Goal: Task Accomplishment & Management: Manage account settings

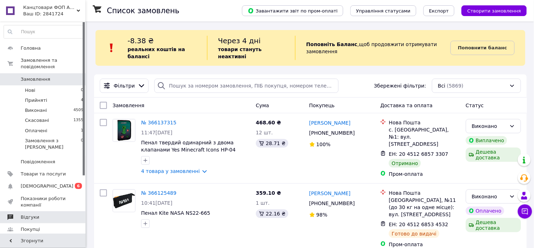
click at [29, 214] on span "Відгуки" at bounding box center [30, 217] width 19 height 6
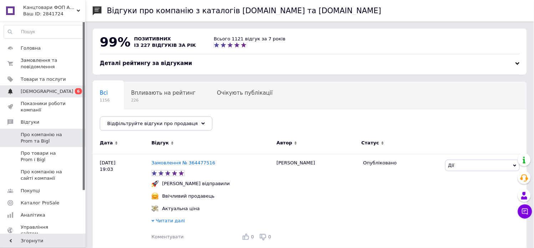
click at [36, 93] on span "[DEMOGRAPHIC_DATA]" at bounding box center [47, 91] width 53 height 6
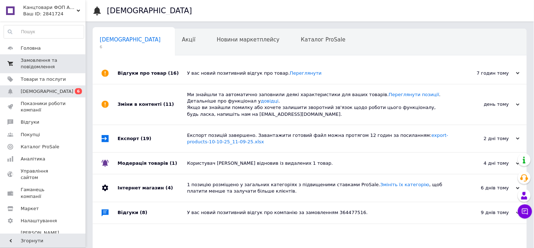
click at [30, 62] on span "Замовлення та повідомлення" at bounding box center [43, 63] width 45 height 13
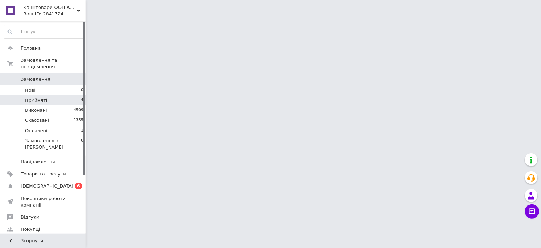
click at [38, 97] on span "Прийняті" at bounding box center [36, 100] width 22 height 6
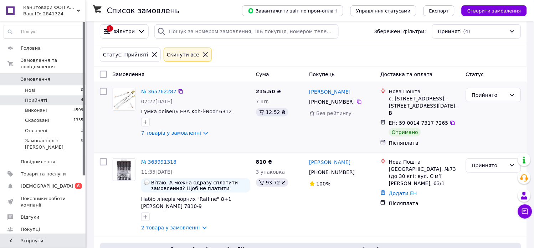
scroll to position [79, 0]
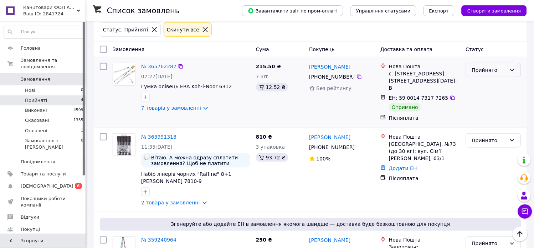
click at [513, 67] on icon at bounding box center [513, 70] width 6 height 6
click at [482, 79] on li "Виконано" at bounding box center [494, 78] width 55 height 13
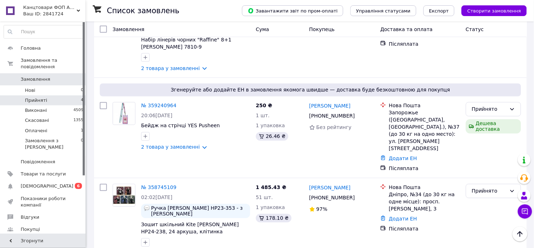
scroll to position [215, 0]
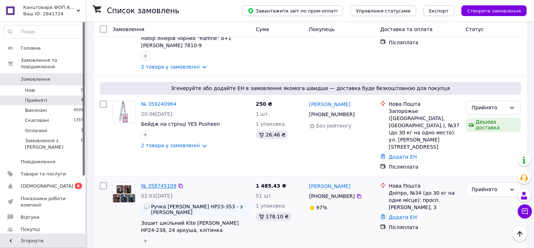
click at [160, 183] on link "№ 358745109" at bounding box center [158, 186] width 35 height 6
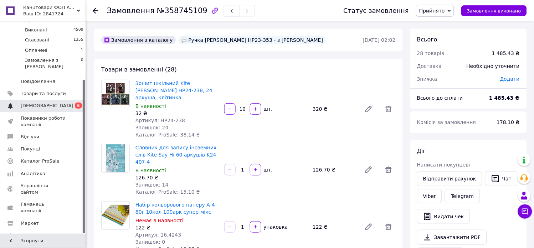
click at [42, 102] on span "[DEMOGRAPHIC_DATA]" at bounding box center [47, 105] width 53 height 6
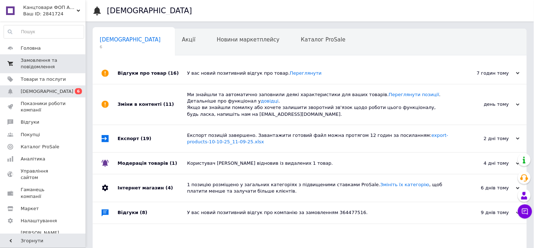
click at [28, 57] on span "Замовлення та повідомлення" at bounding box center [43, 63] width 45 height 13
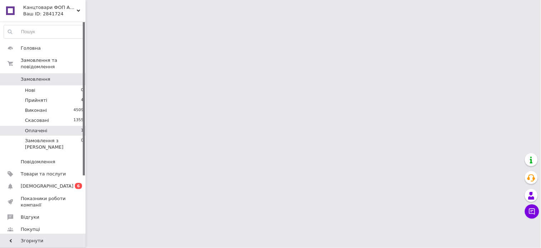
click at [37, 127] on span "Оплачені" at bounding box center [36, 130] width 22 height 6
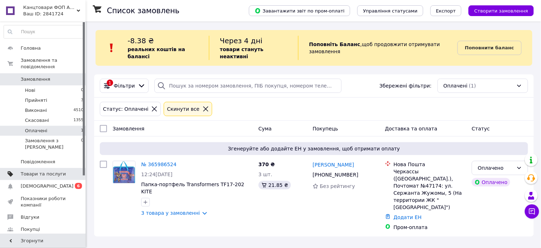
click at [36, 171] on span "Товари та послуги" at bounding box center [43, 174] width 45 height 6
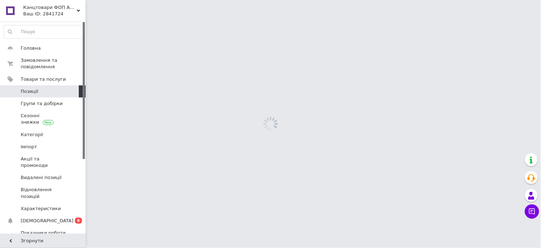
click at [37, 90] on span "Позиції" at bounding box center [43, 91] width 45 height 6
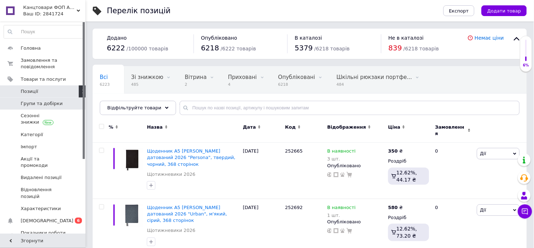
click at [29, 104] on span "Групи та добірки" at bounding box center [42, 103] width 42 height 6
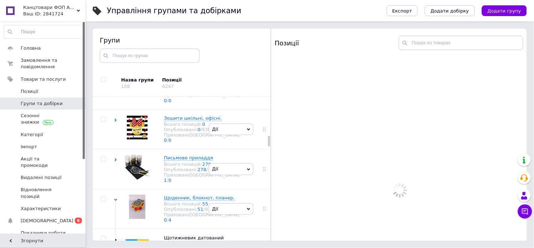
scroll to position [778, 0]
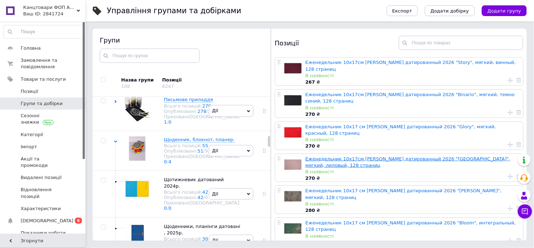
click at [384, 156] on link "Еженедельник 10х17см Leo Planner датированный 2026 "Monaco", мягкий, лиловый, 1…" at bounding box center [408, 162] width 205 height 12
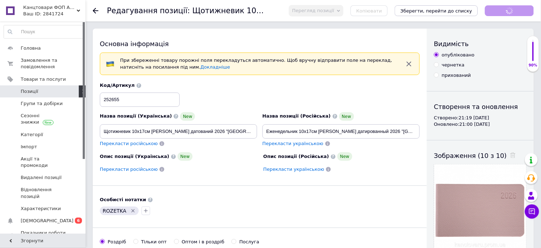
click at [334, 10] on span "Перегляд позиції" at bounding box center [313, 10] width 42 height 5
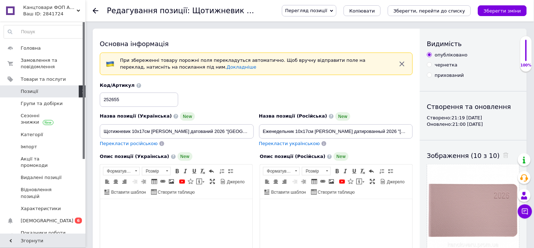
click at [327, 12] on span "Перегляд позиції" at bounding box center [306, 10] width 42 height 5
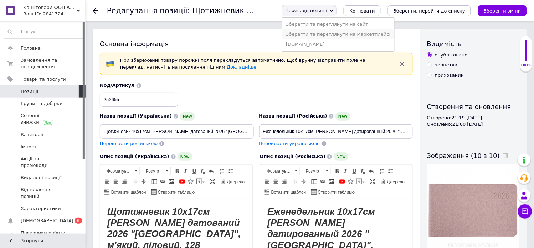
click at [345, 36] on li "Зберегти та переглянути на маркетплейсі" at bounding box center [339, 34] width 112 height 10
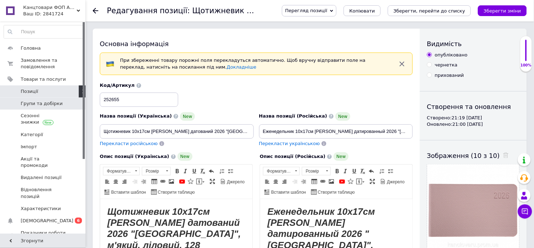
click at [23, 105] on span "Групи та добірки" at bounding box center [42, 103] width 42 height 6
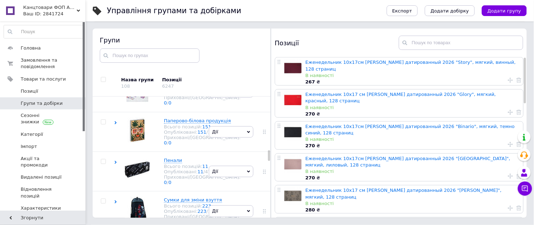
scroll to position [1333, 0]
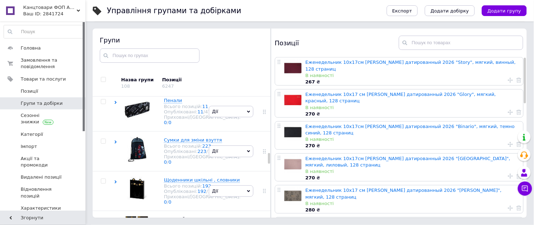
scroll to position [1372, 0]
